Goal: Navigation & Orientation: Find specific page/section

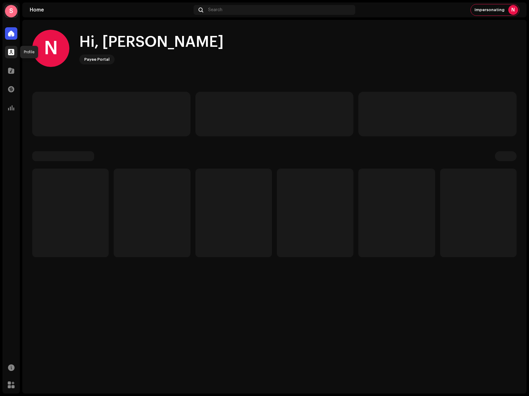
click at [12, 54] on span at bounding box center [11, 52] width 6 height 5
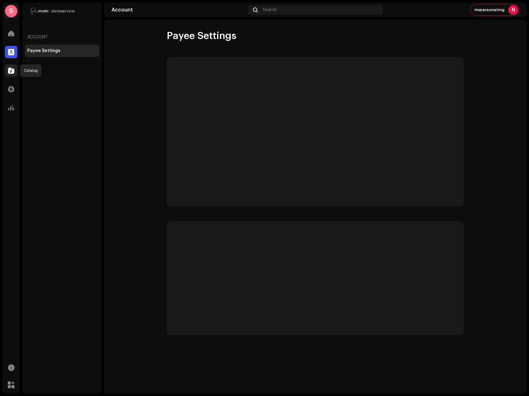
click at [8, 75] on div at bounding box center [11, 70] width 12 height 12
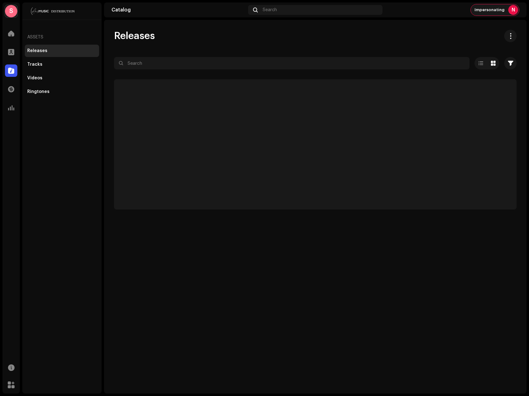
click at [507, 8] on div "Impersonating N" at bounding box center [495, 9] width 48 height 11
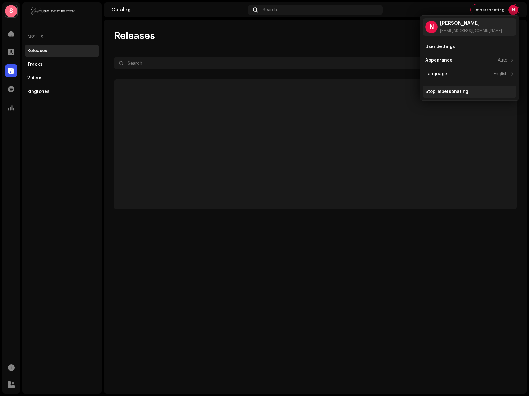
click at [449, 90] on div "Stop Impersonating" at bounding box center [446, 91] width 43 height 5
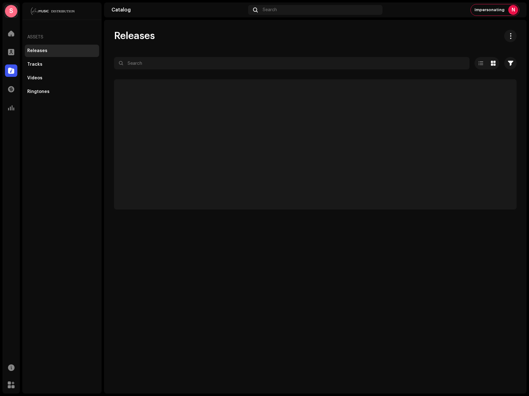
click at [370, 31] on div "Releases" at bounding box center [315, 36] width 402 height 12
